Goal: Book appointment/travel/reservation

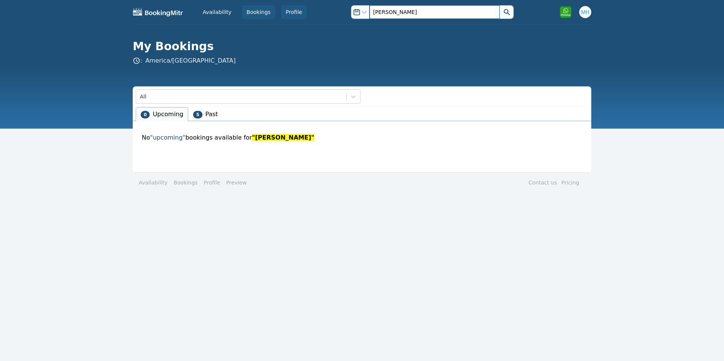
drag, startPoint x: 388, startPoint y: 9, endPoint x: 295, endPoint y: 11, distance: 93.6
click at [295, 11] on div "Availability Bookings Profile Open options josh Open user menu Open options jos…" at bounding box center [362, 12] width 459 height 24
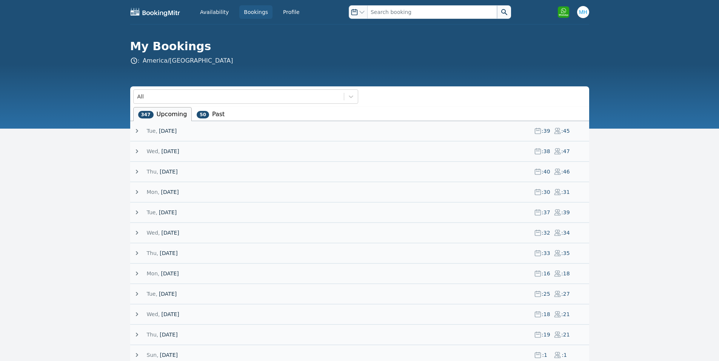
click at [177, 133] on span "[DATE]" at bounding box center [168, 131] width 18 height 8
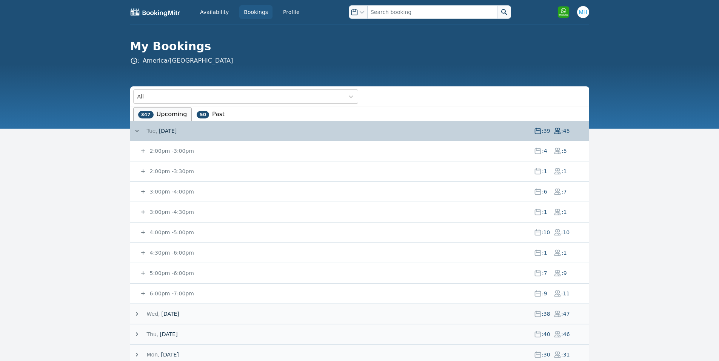
click at [174, 152] on small "2:00pm - 3:00pm" at bounding box center [171, 151] width 46 height 6
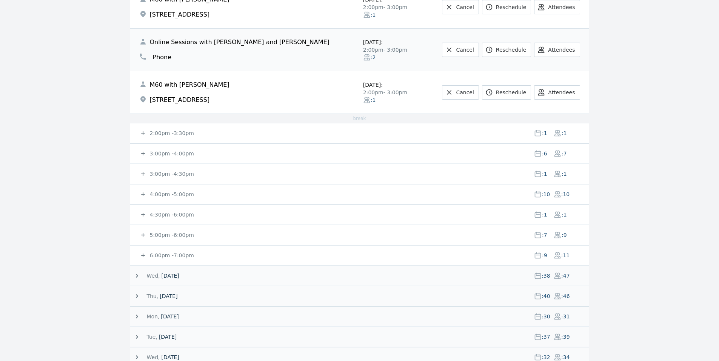
scroll to position [234, 0]
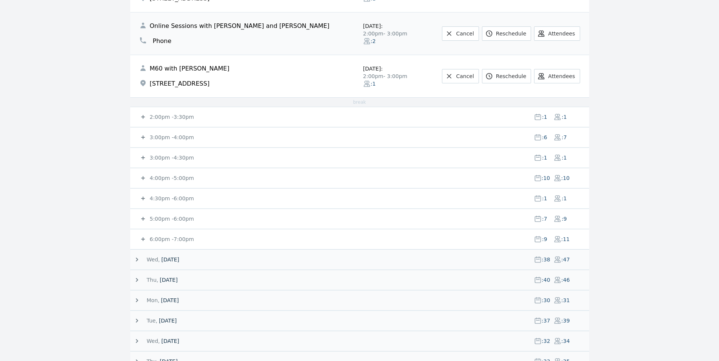
click at [141, 116] on icon at bounding box center [143, 117] width 8 height 8
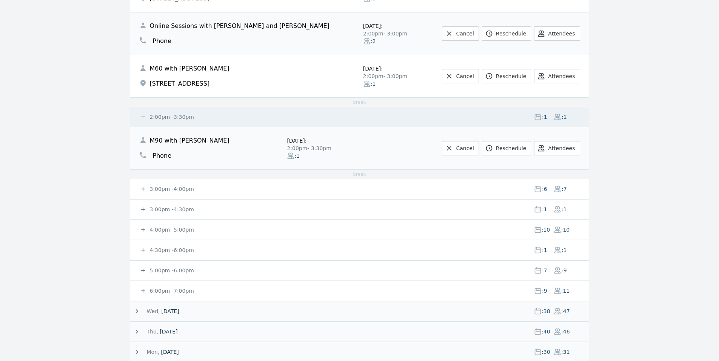
click at [143, 187] on icon at bounding box center [143, 189] width 8 height 8
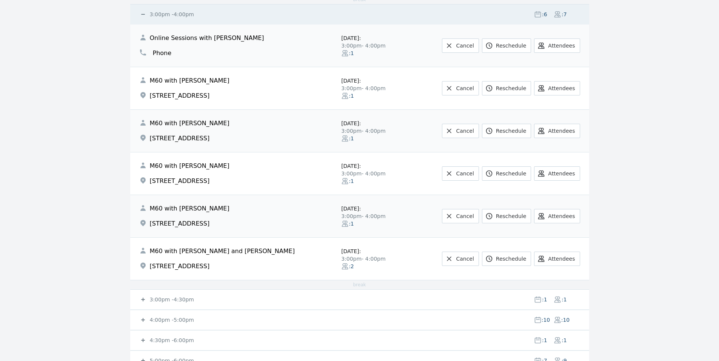
scroll to position [410, 0]
click at [147, 297] on span at bounding box center [143, 298] width 9 height 8
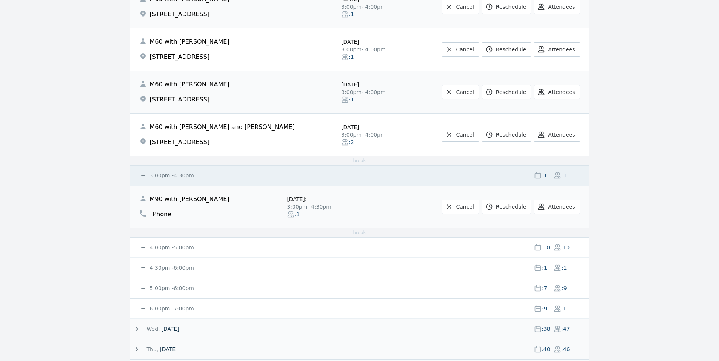
scroll to position [646, 0]
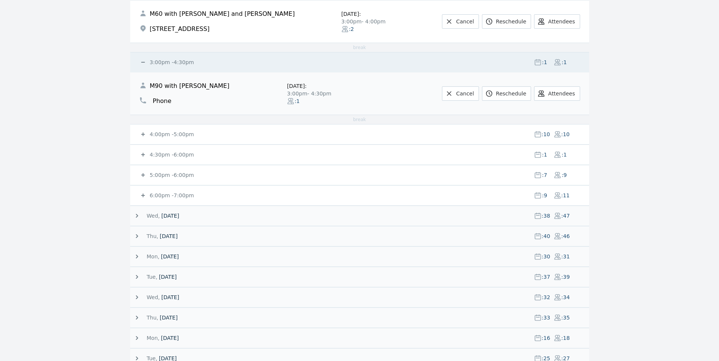
drag, startPoint x: 161, startPoint y: 133, endPoint x: 127, endPoint y: 122, distance: 36.0
click at [161, 134] on small "4:00pm - 5:00pm" at bounding box center [171, 134] width 46 height 6
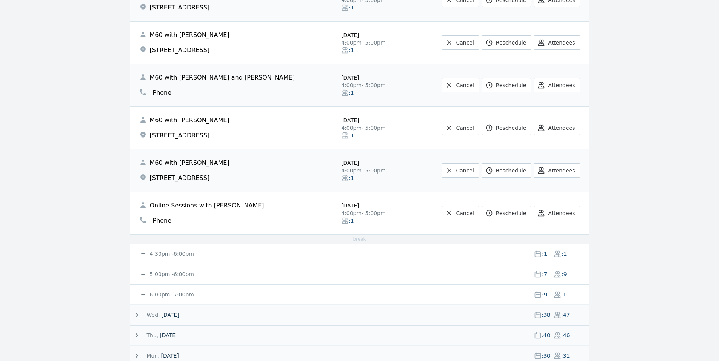
scroll to position [1022, 0]
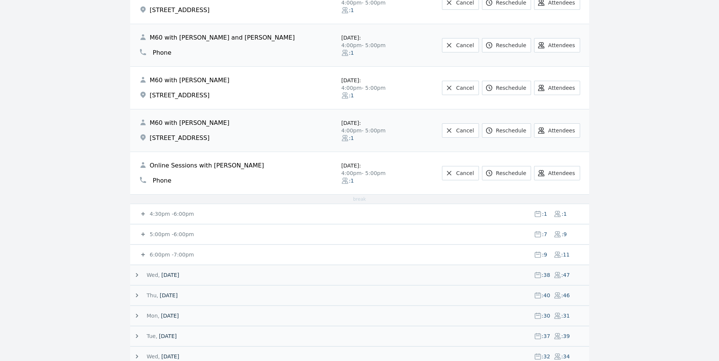
click at [176, 216] on small "4:30pm - 6:00pm" at bounding box center [171, 214] width 46 height 6
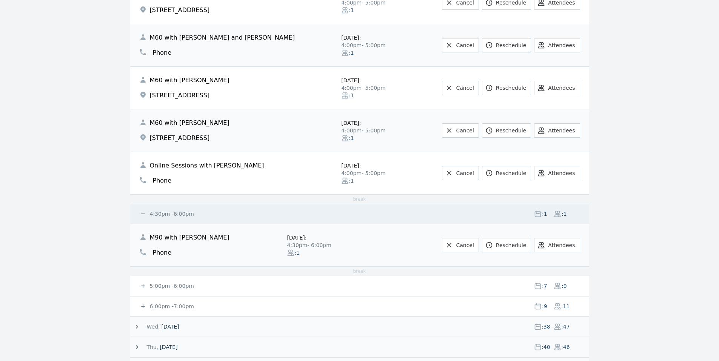
click at [143, 283] on icon at bounding box center [143, 286] width 8 height 8
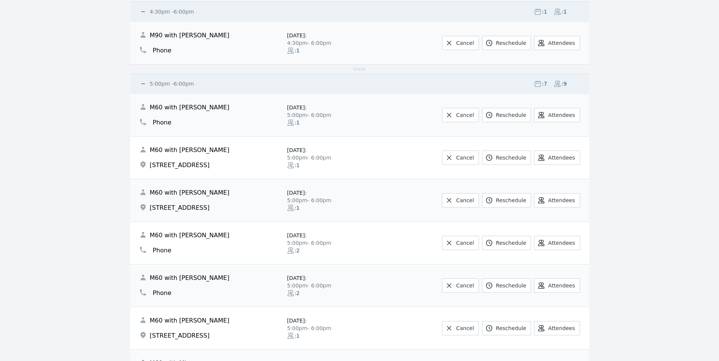
scroll to position [1230, 0]
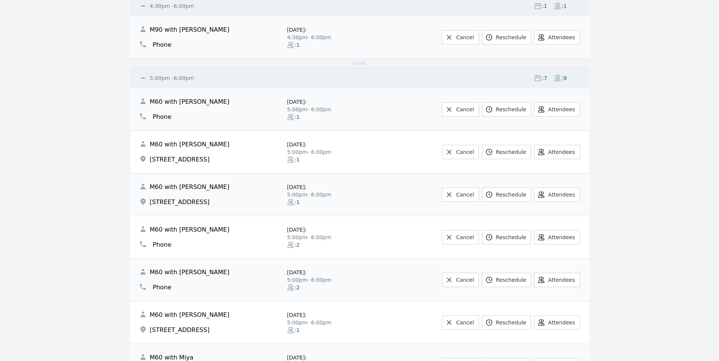
drag, startPoint x: 78, startPoint y: 254, endPoint x: 80, endPoint y: 258, distance: 4.3
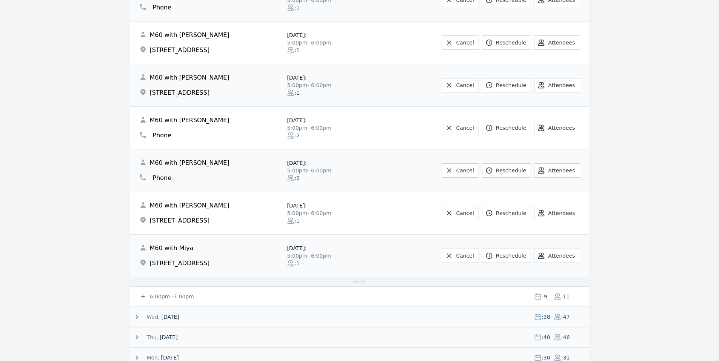
drag, startPoint x: 87, startPoint y: 276, endPoint x: 99, endPoint y: 242, distance: 36.2
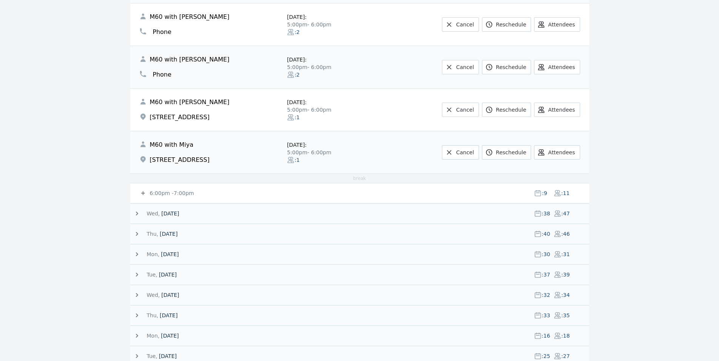
scroll to position [1454, 0]
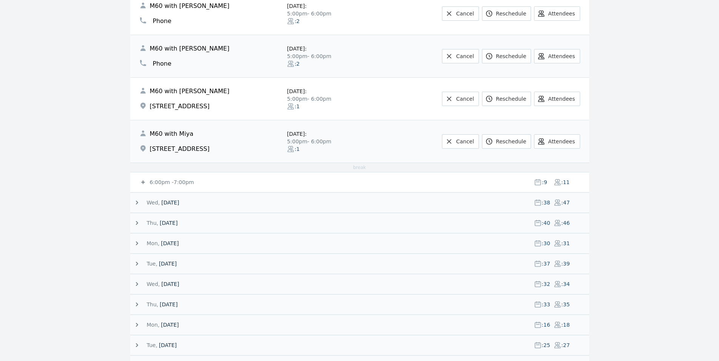
click at [162, 181] on small "6:00pm - 7:00pm" at bounding box center [171, 182] width 46 height 6
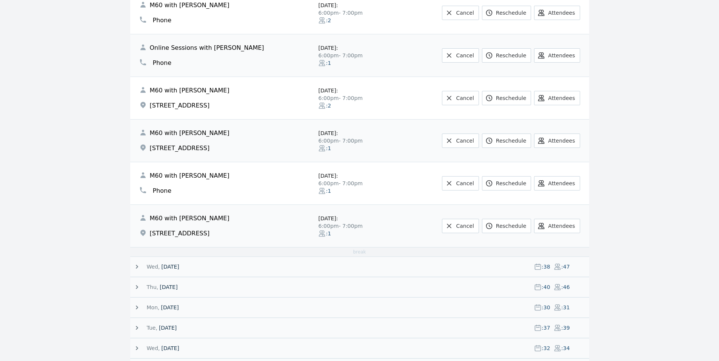
scroll to position [1792, 0]
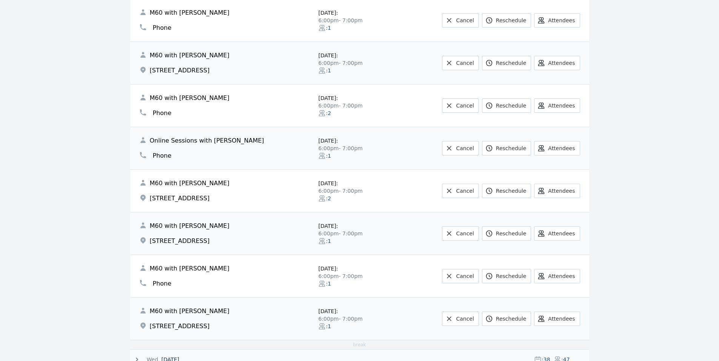
drag, startPoint x: 99, startPoint y: 160, endPoint x: 92, endPoint y: 140, distance: 20.6
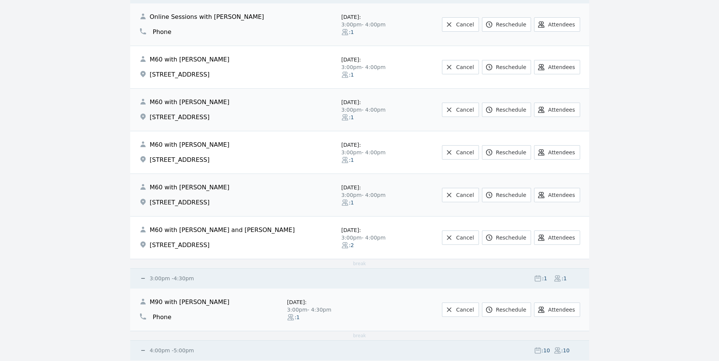
scroll to position [440, 0]
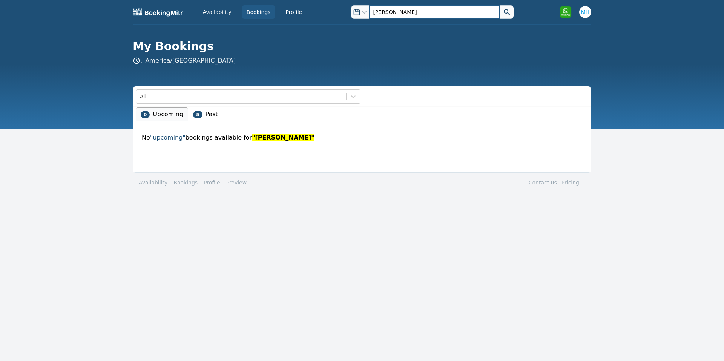
click at [392, 10] on input "josh" at bounding box center [435, 12] width 130 height 14
type input "garcia"
